Goal: Information Seeking & Learning: Find specific fact

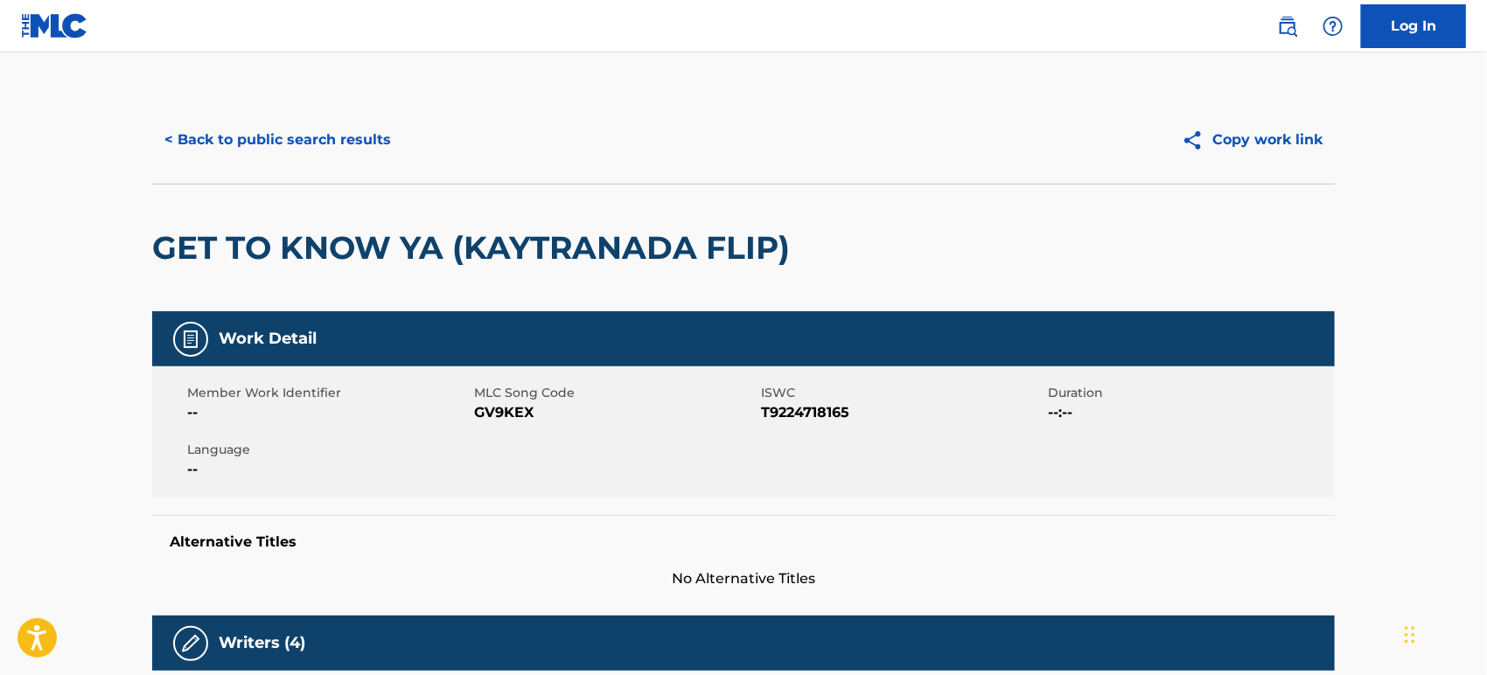
click at [245, 129] on button "< Back to public search results" at bounding box center [277, 140] width 251 height 44
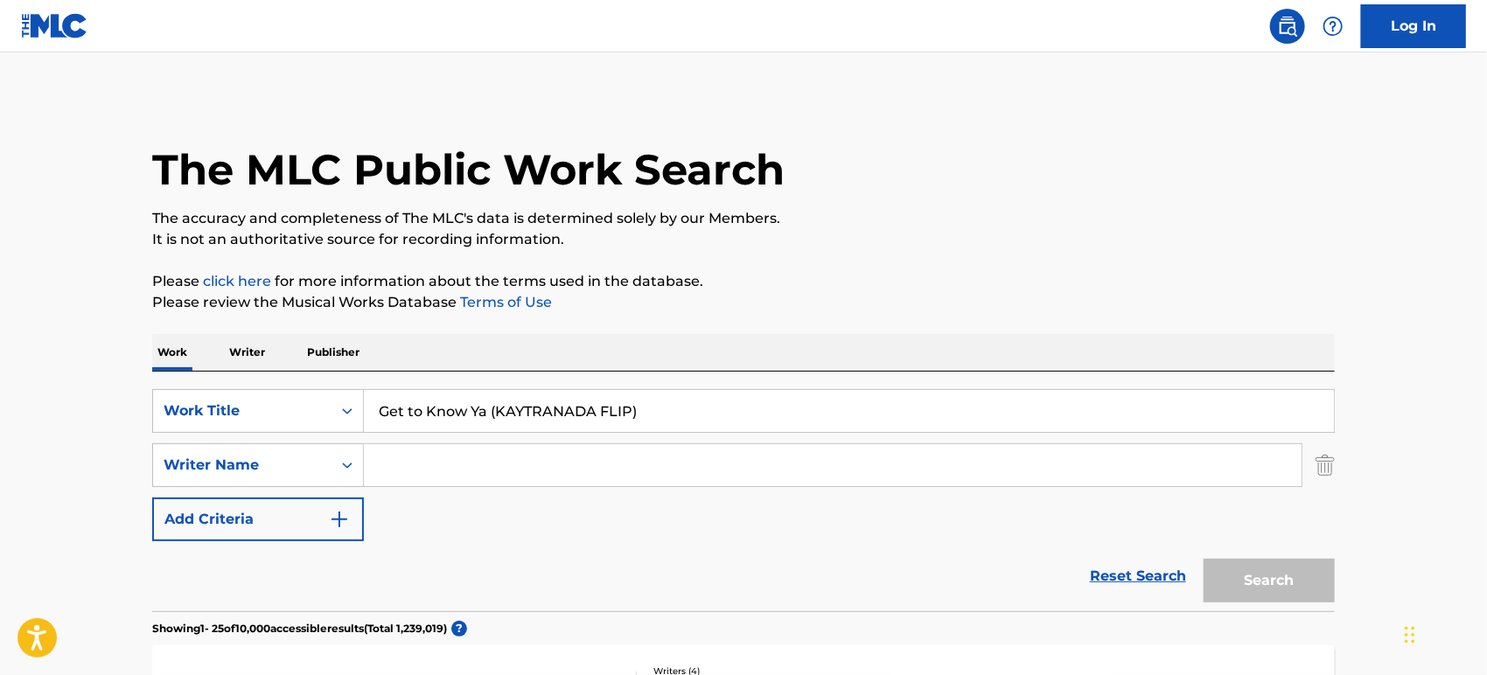
scroll to position [253, 0]
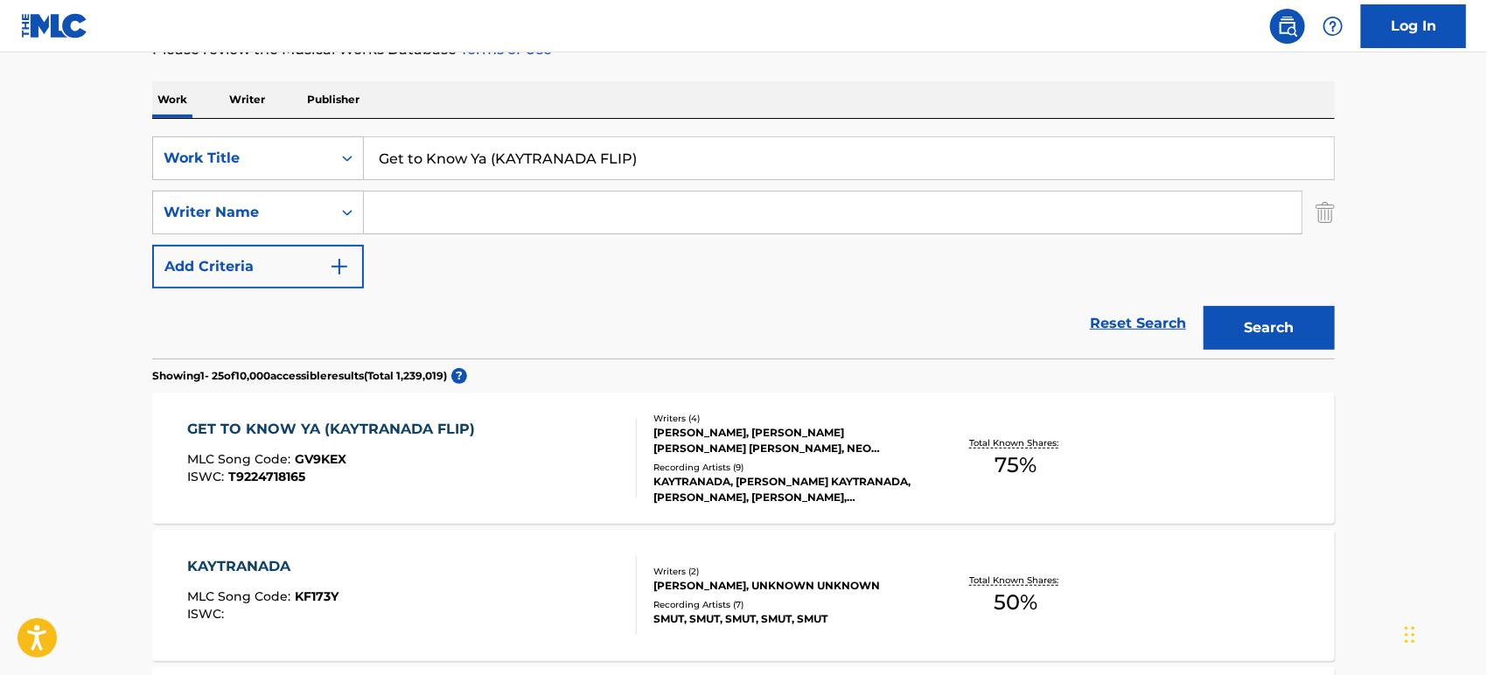
click at [672, 152] on input "Get to Know Ya (KAYTRANADA FLIP)" at bounding box center [849, 158] width 970 height 42
type input "Get"
paste input "Fever (Oklou Remix)"
type input "Fever (Oklou Remix)"
click at [1204, 306] on button "Search" at bounding box center [1269, 328] width 131 height 44
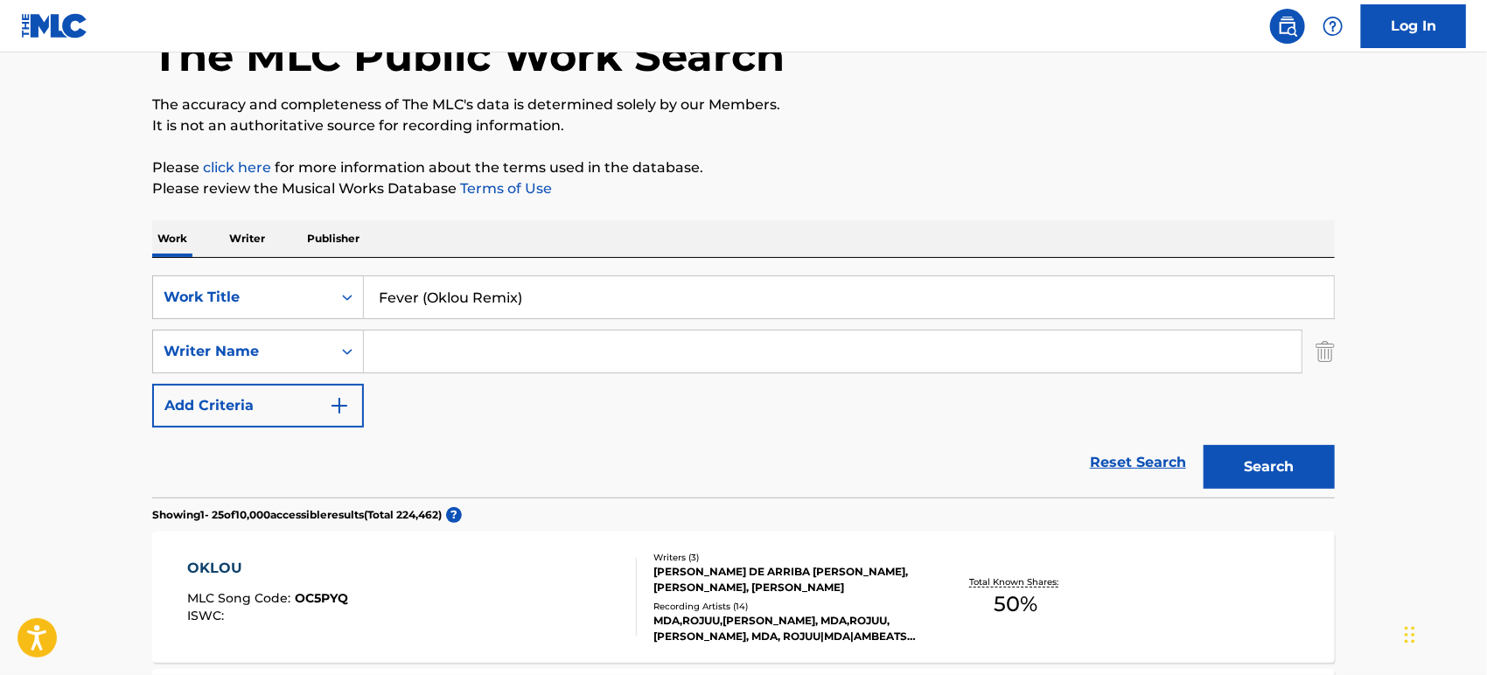
scroll to position [0, 0]
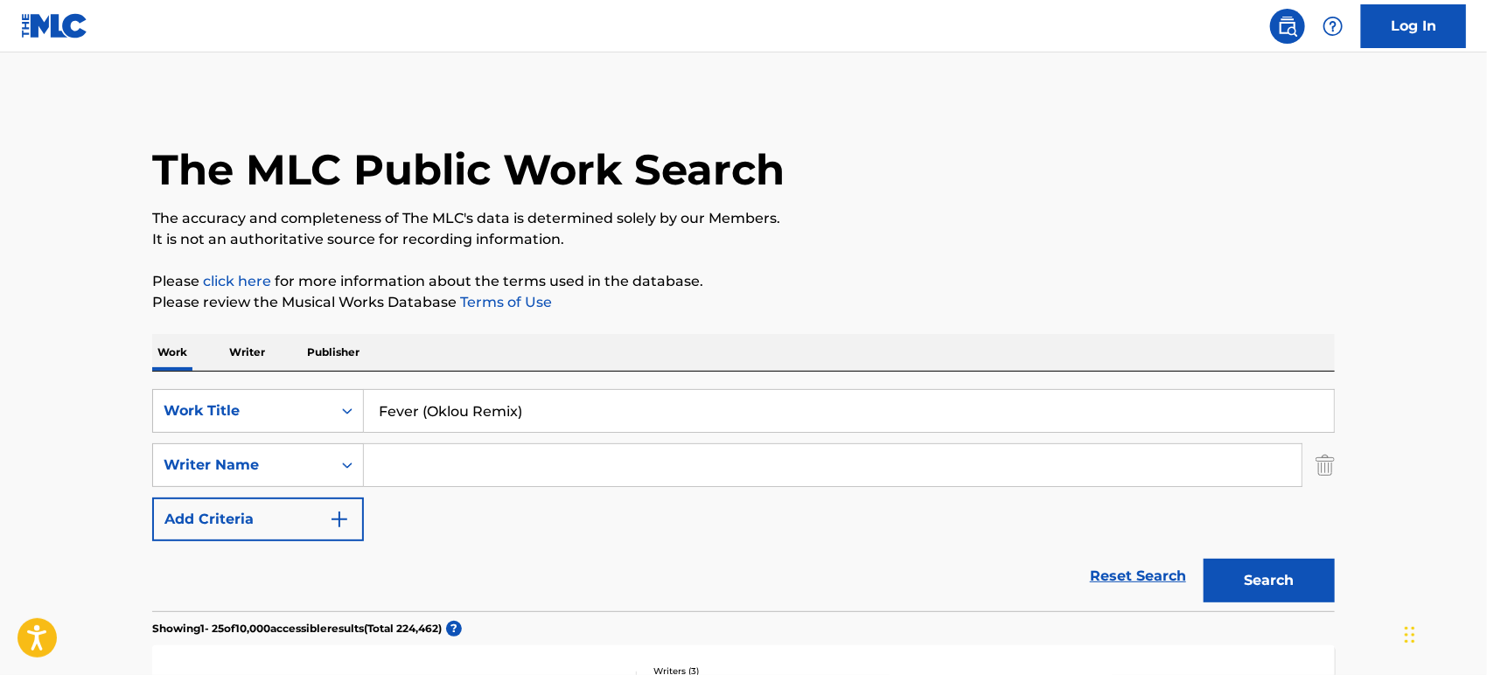
click at [462, 468] on input "Search Form" at bounding box center [833, 465] width 938 height 42
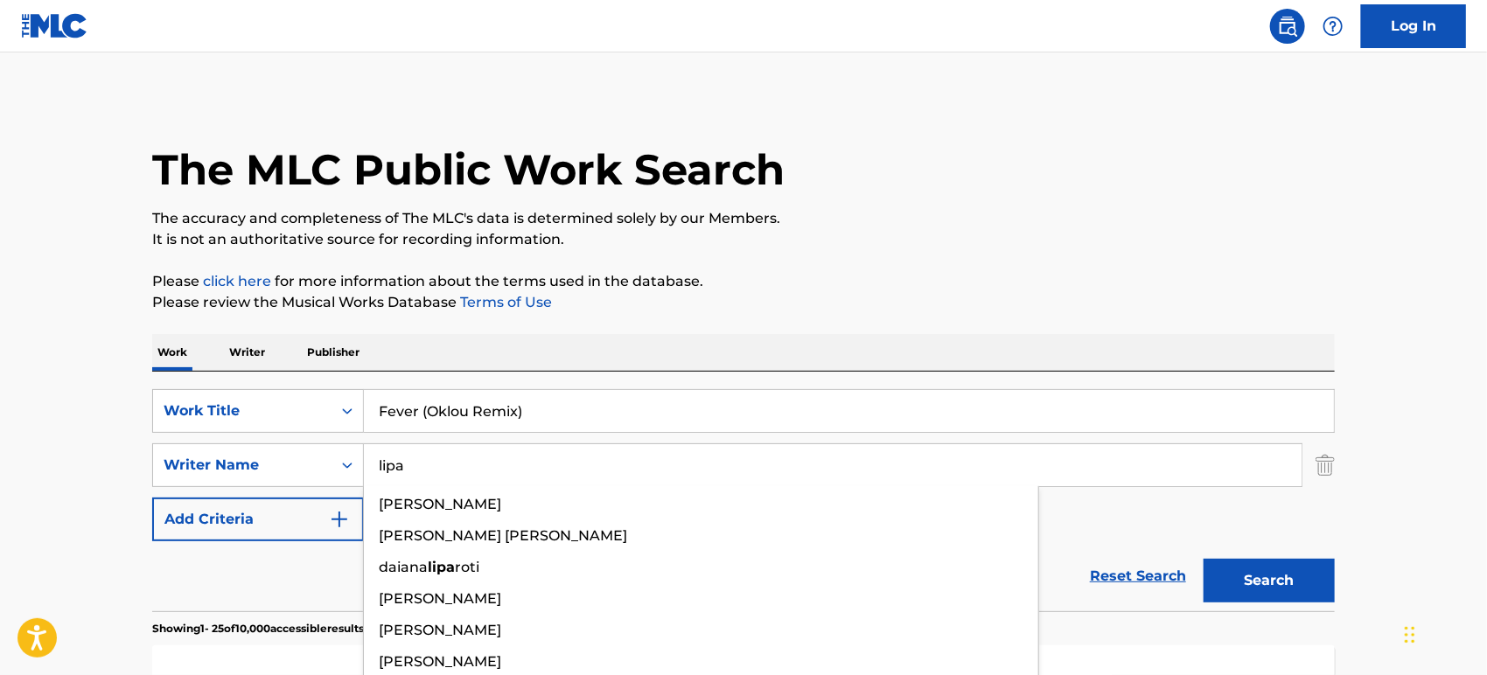
type input "lipa"
click at [1204, 559] on button "Search" at bounding box center [1269, 581] width 131 height 44
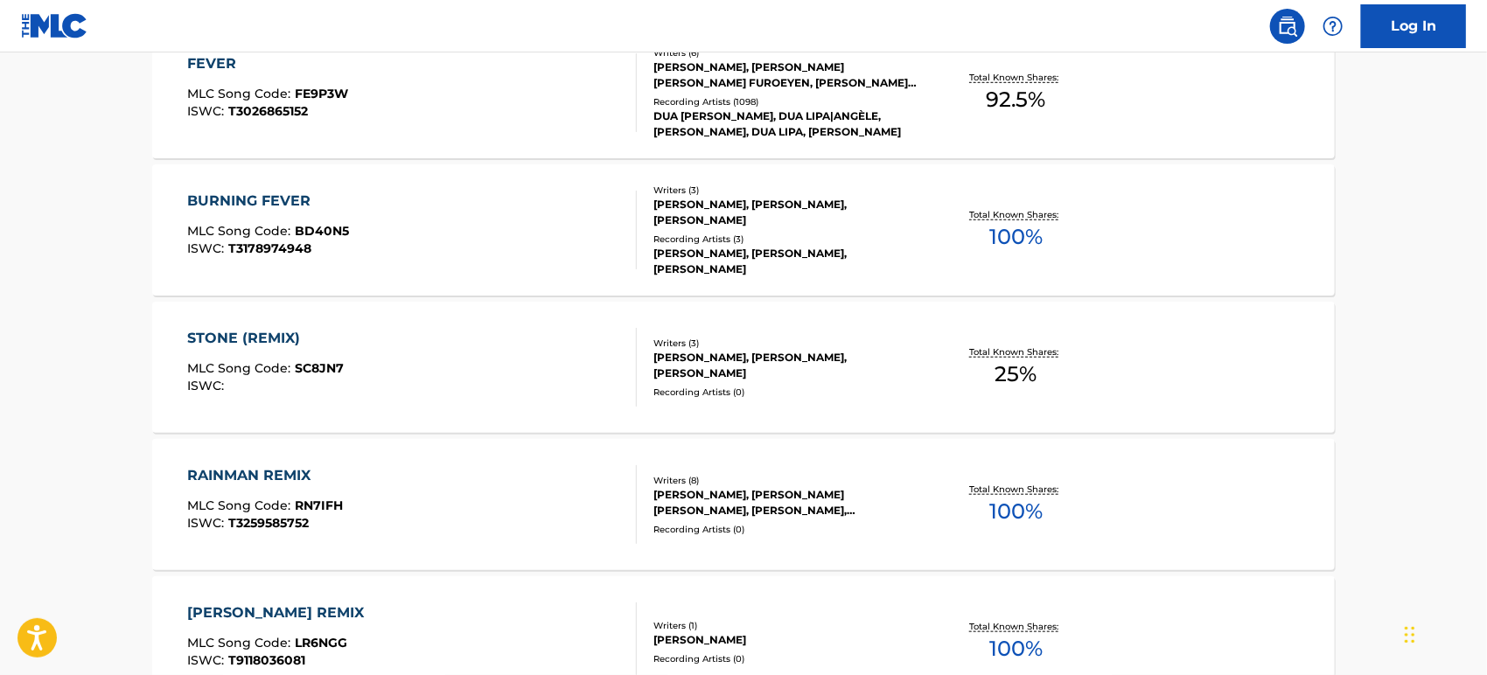
scroll to position [541, 0]
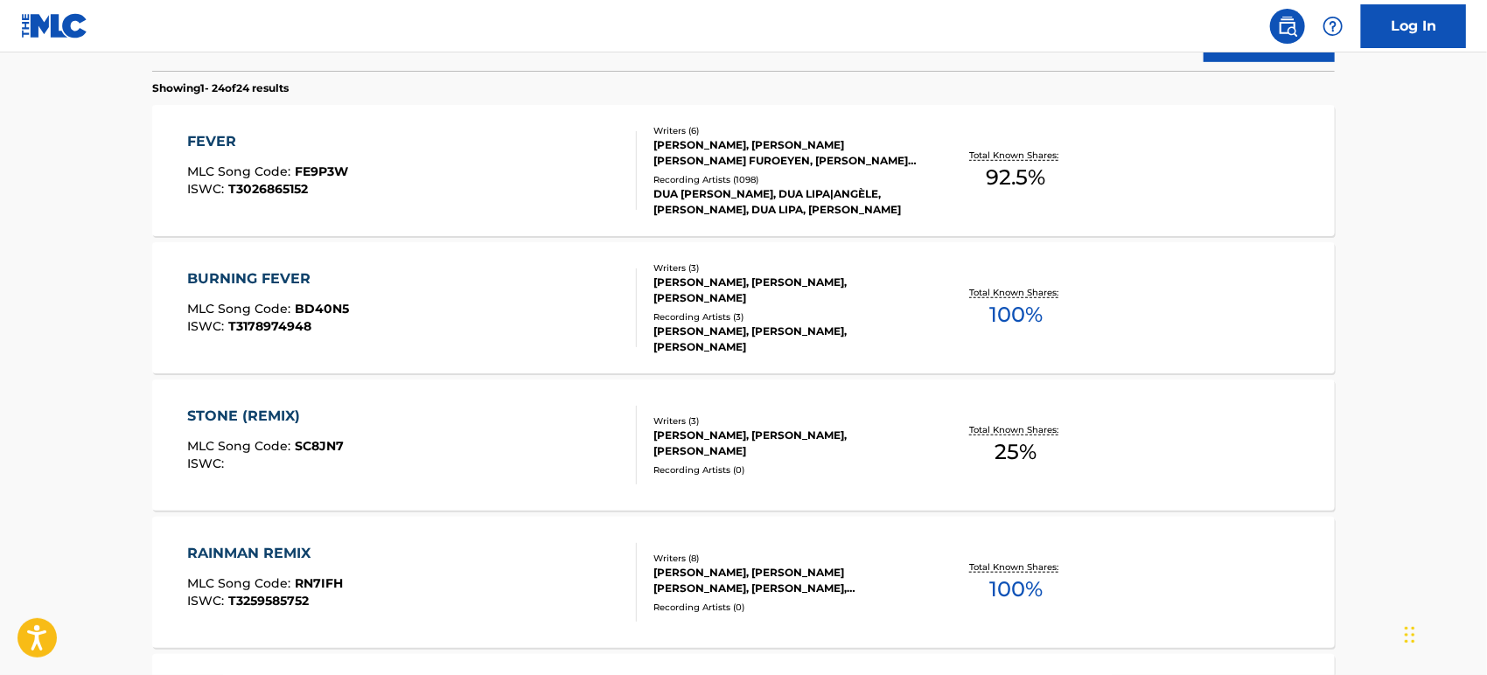
click at [571, 201] on div "FEVER MLC Song Code : FE9P3W ISWC : T3026865152" at bounding box center [413, 170] width 450 height 79
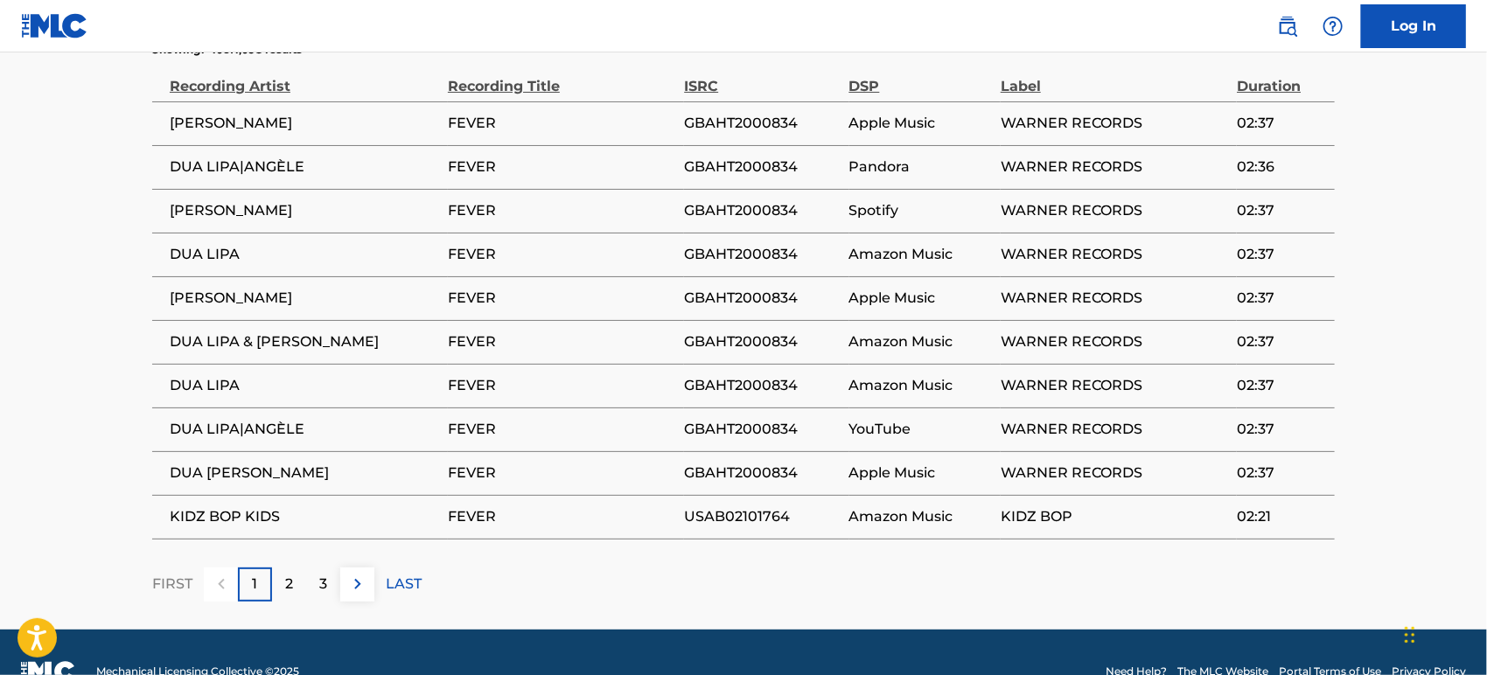
scroll to position [3293, 0]
